Goal: Transaction & Acquisition: Purchase product/service

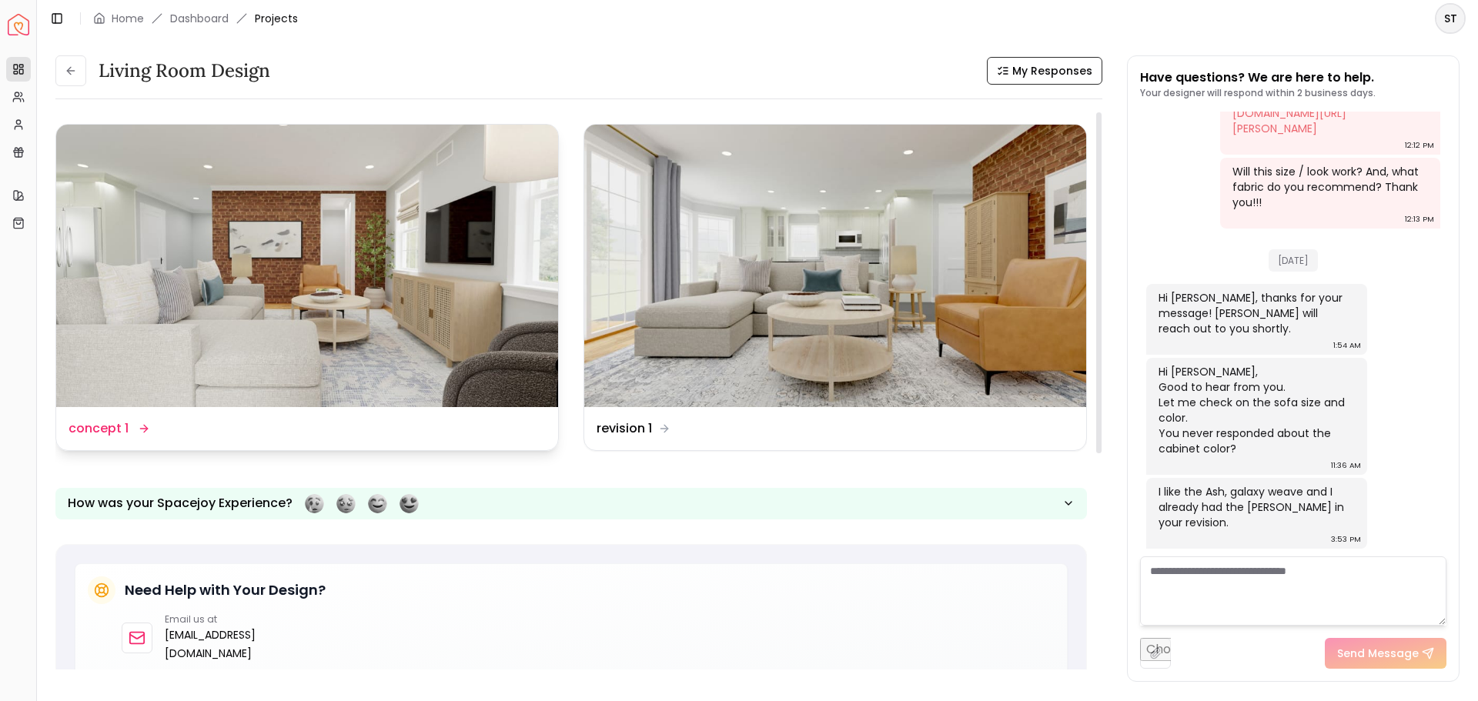
click at [402, 369] on img at bounding box center [307, 266] width 502 height 283
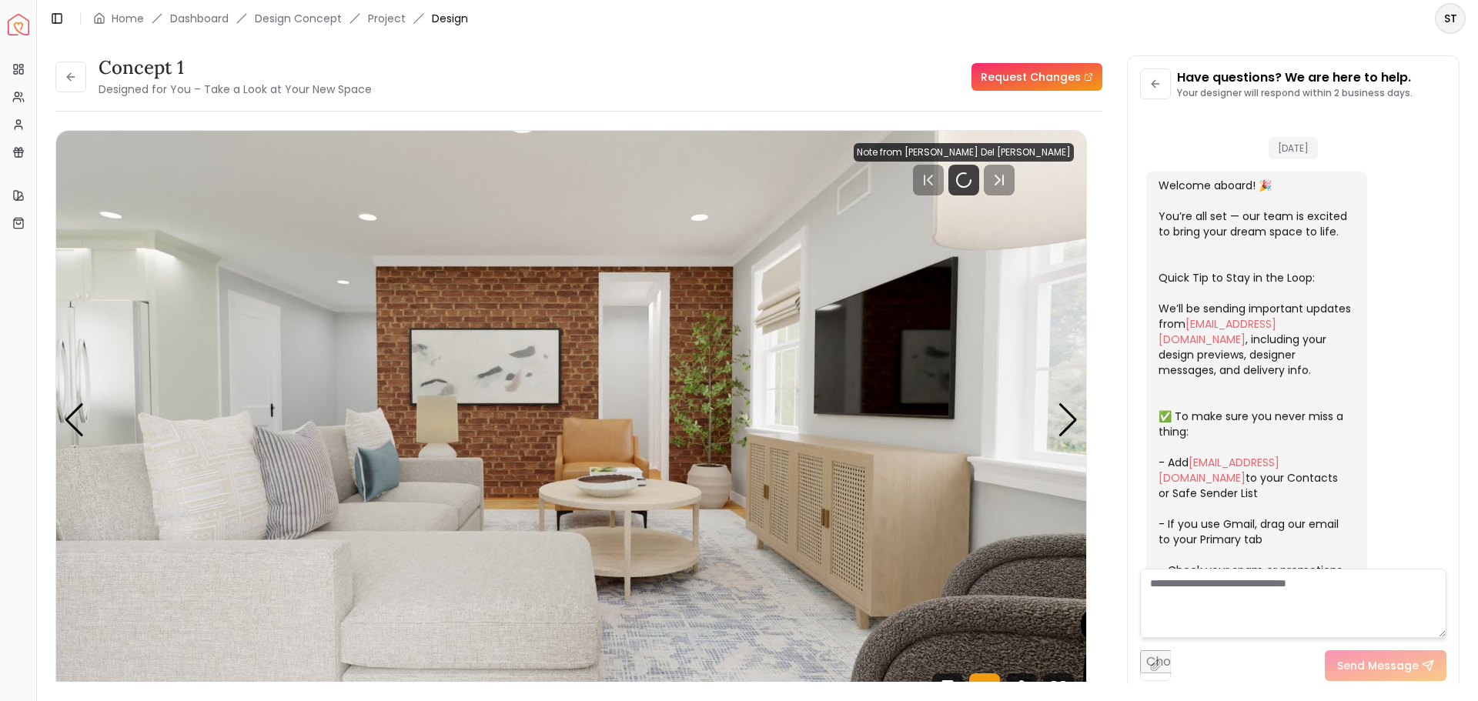
scroll to position [2031, 0]
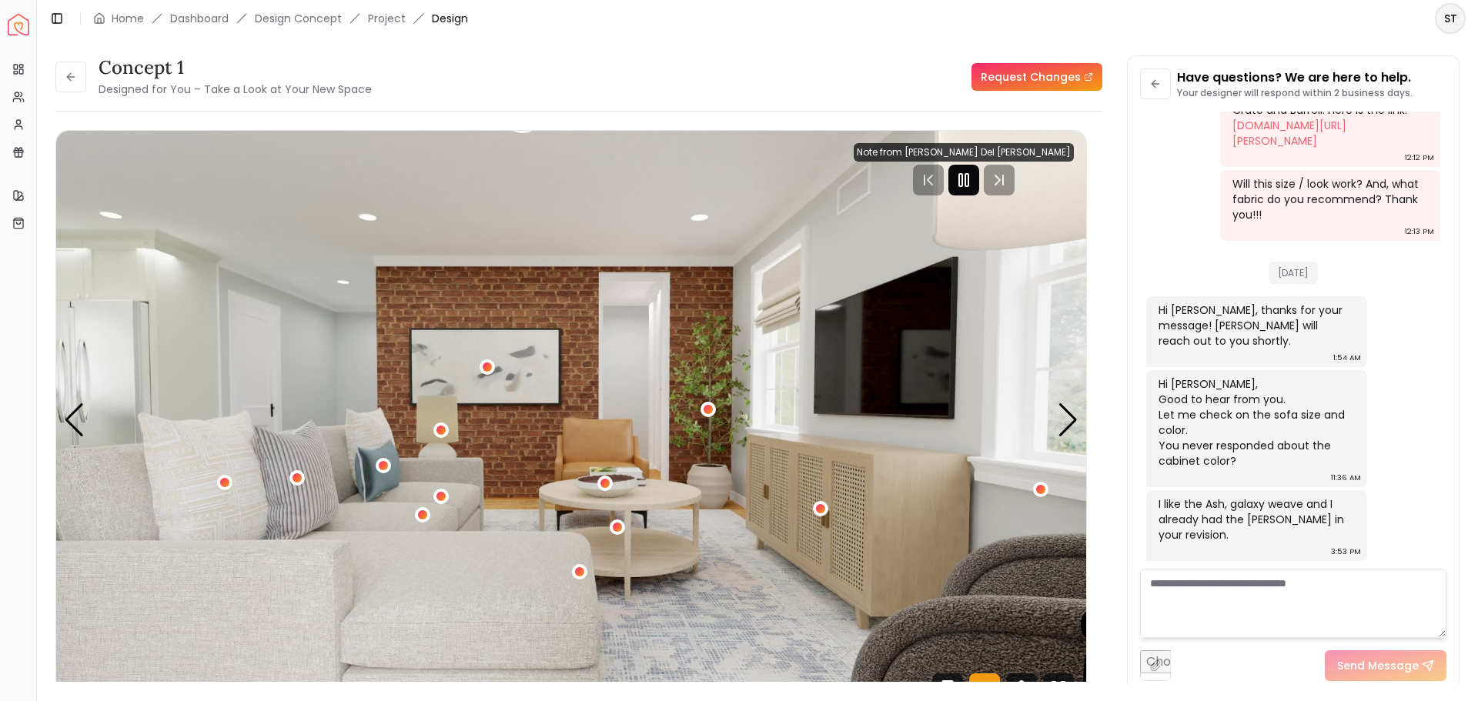
click at [973, 179] on icon "Pause" at bounding box center [964, 180] width 18 height 18
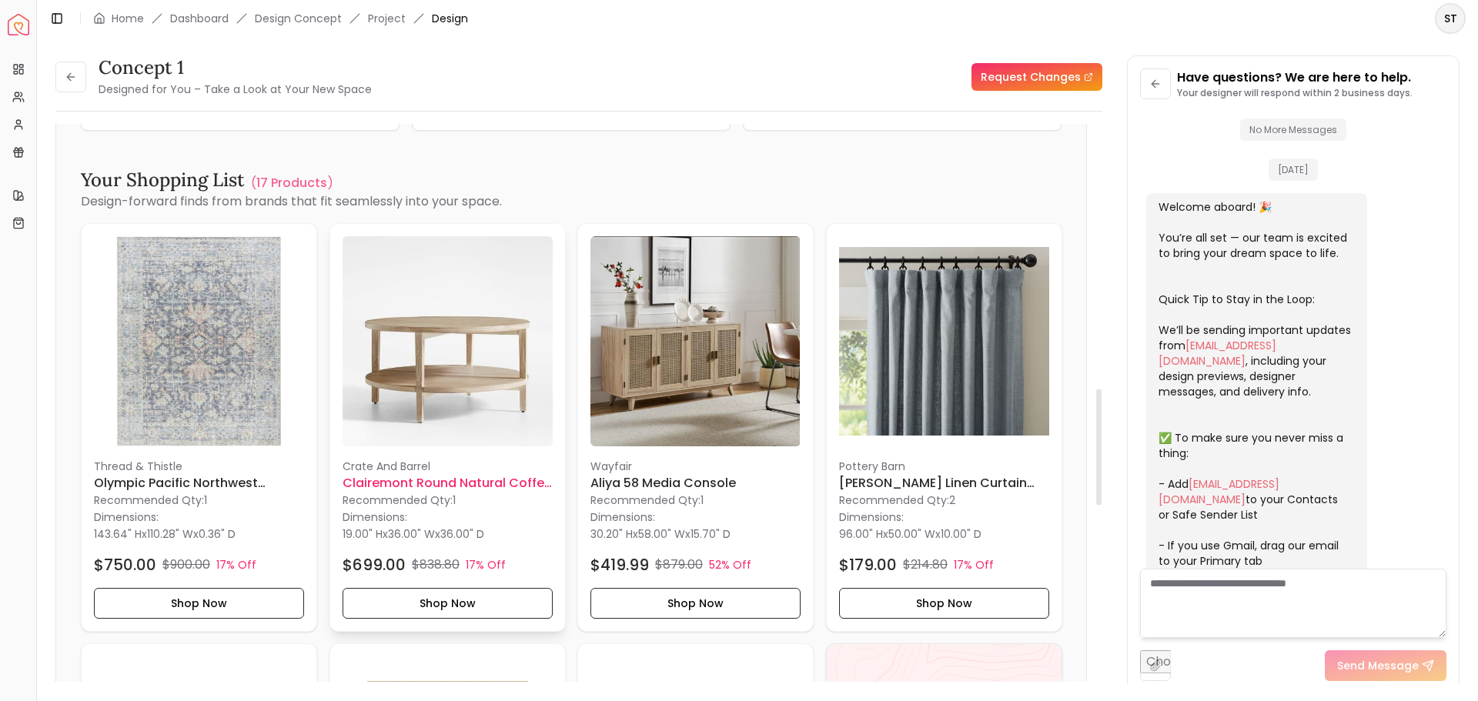
scroll to position [1194, 0]
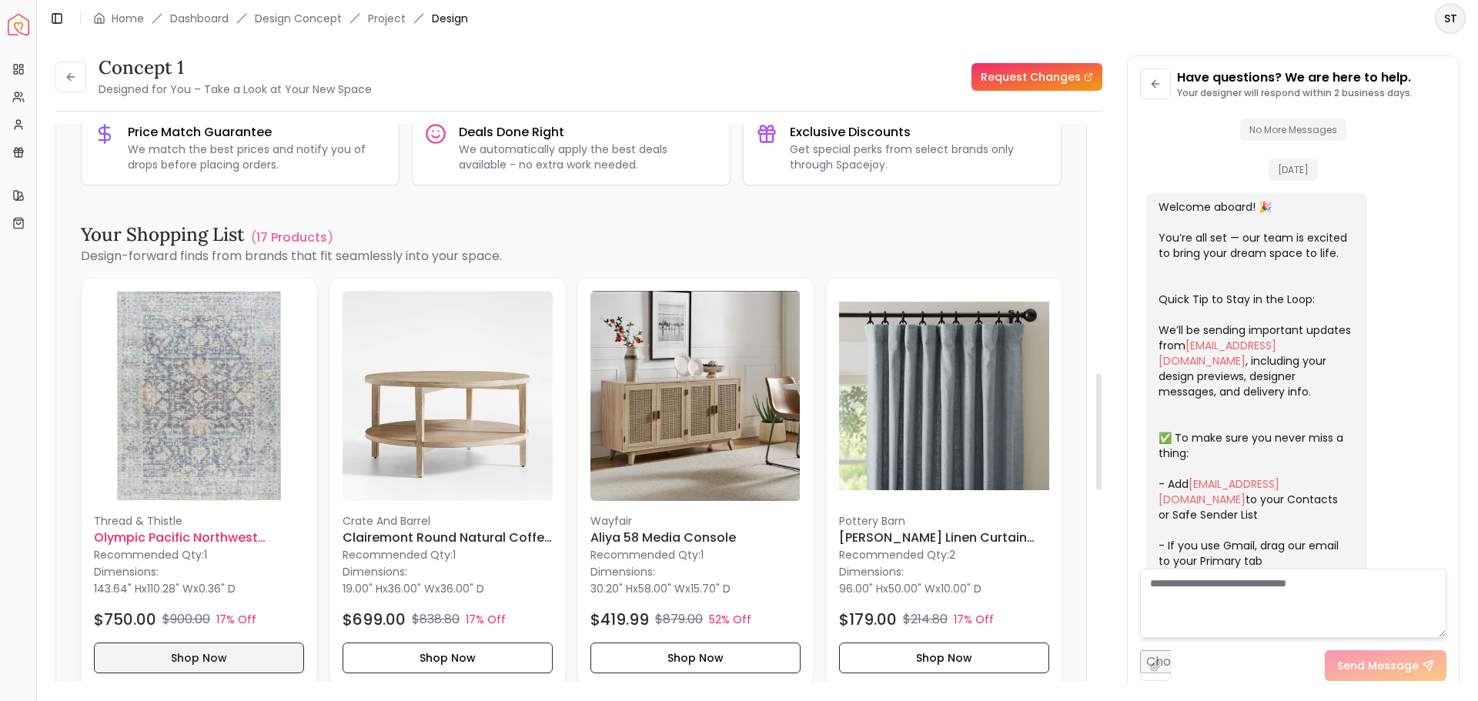
click at [203, 658] on button "Shop Now" at bounding box center [199, 657] width 210 height 31
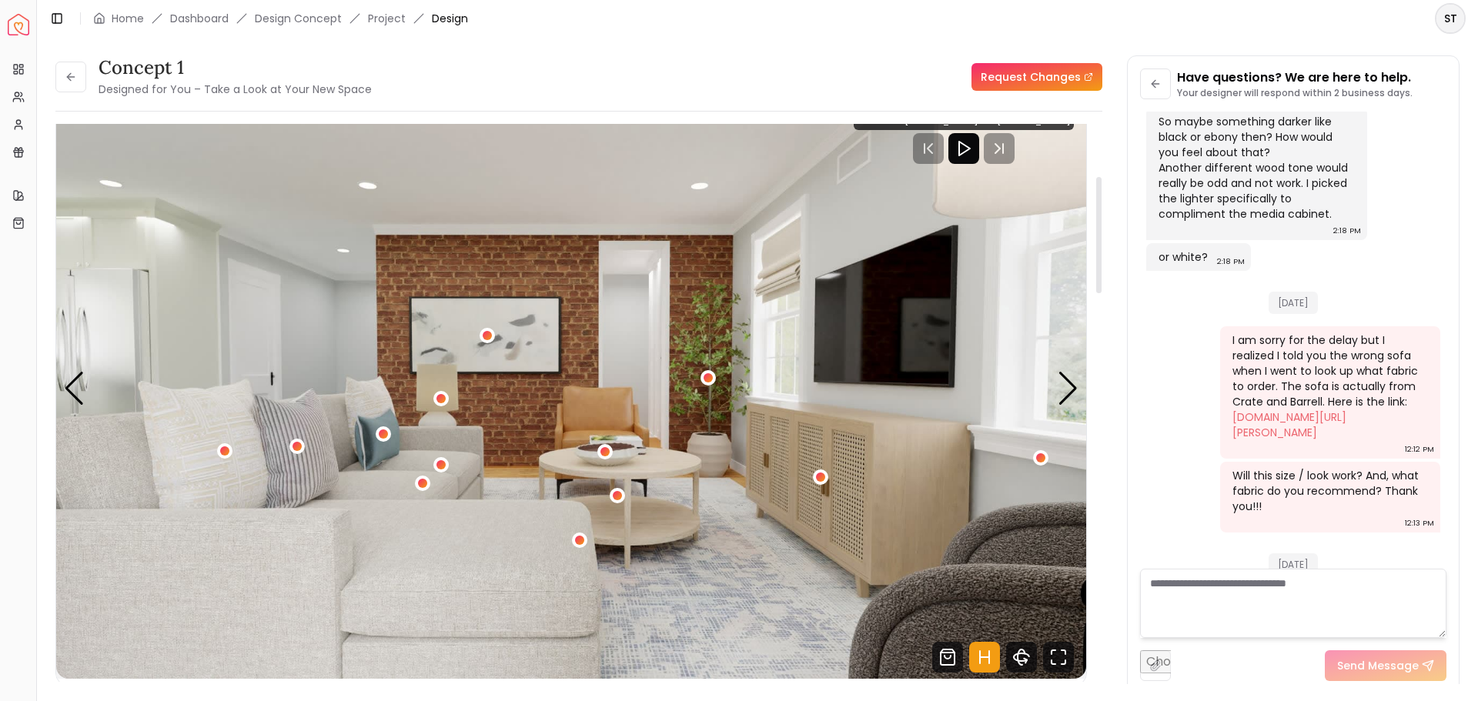
scroll to position [0, 0]
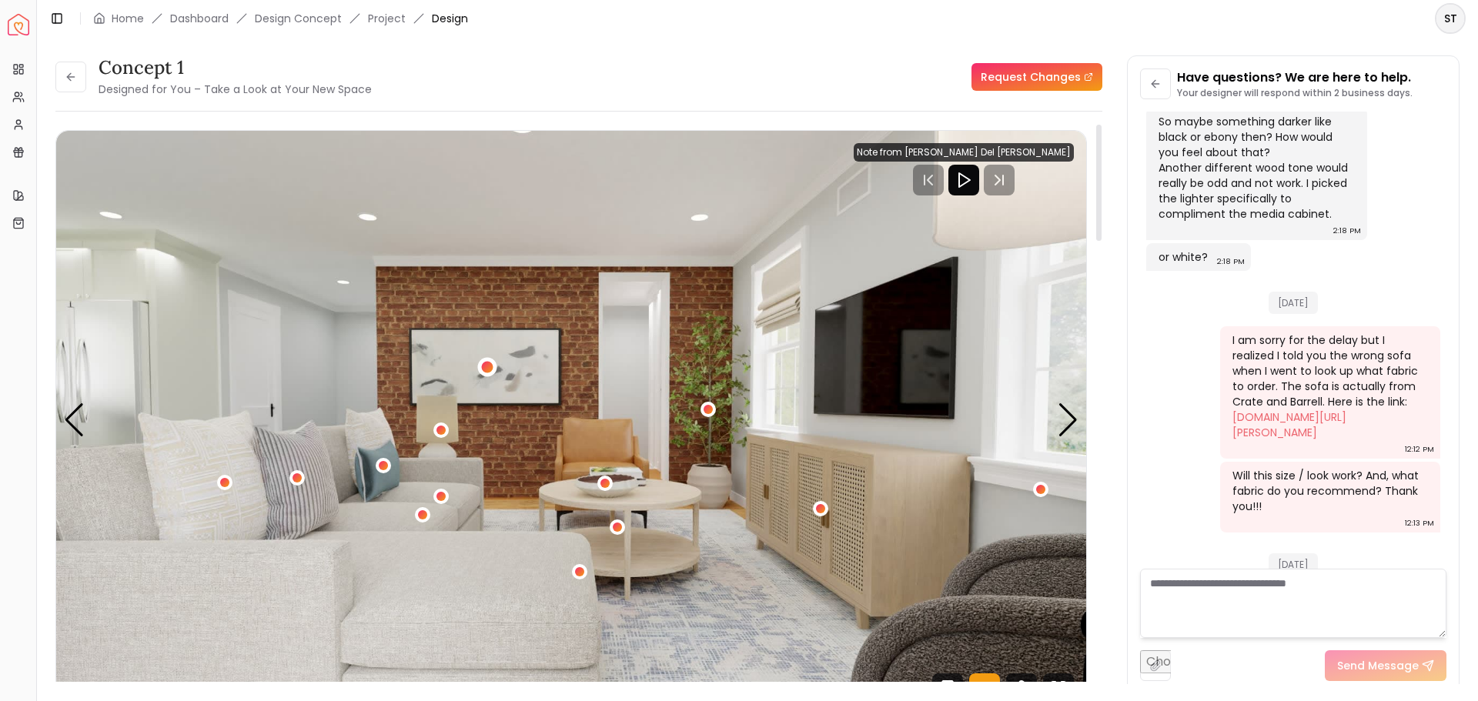
click at [484, 367] on div "1 / 5" at bounding box center [488, 368] width 12 height 12
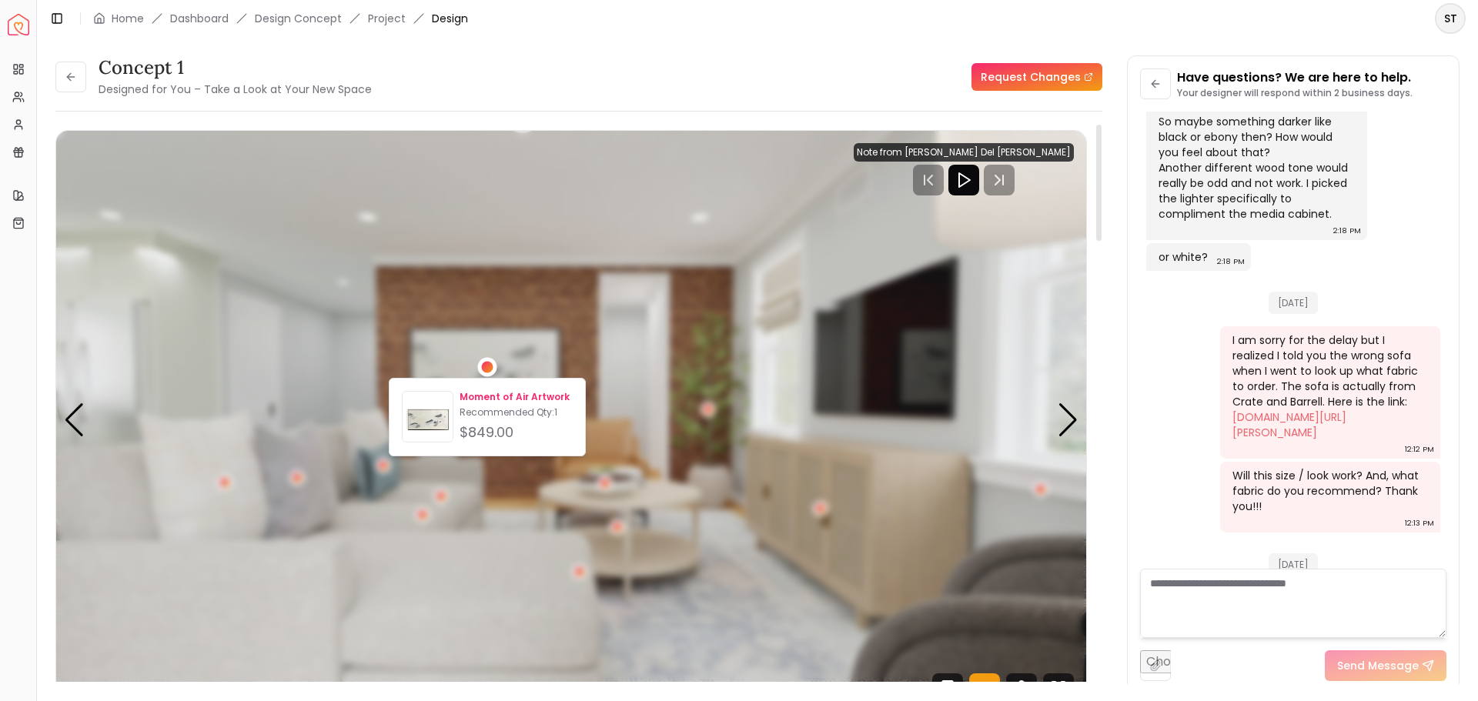
click at [491, 397] on p "Moment of Air Artwork" at bounding box center [516, 397] width 113 height 12
